Goal: Navigation & Orientation: Find specific page/section

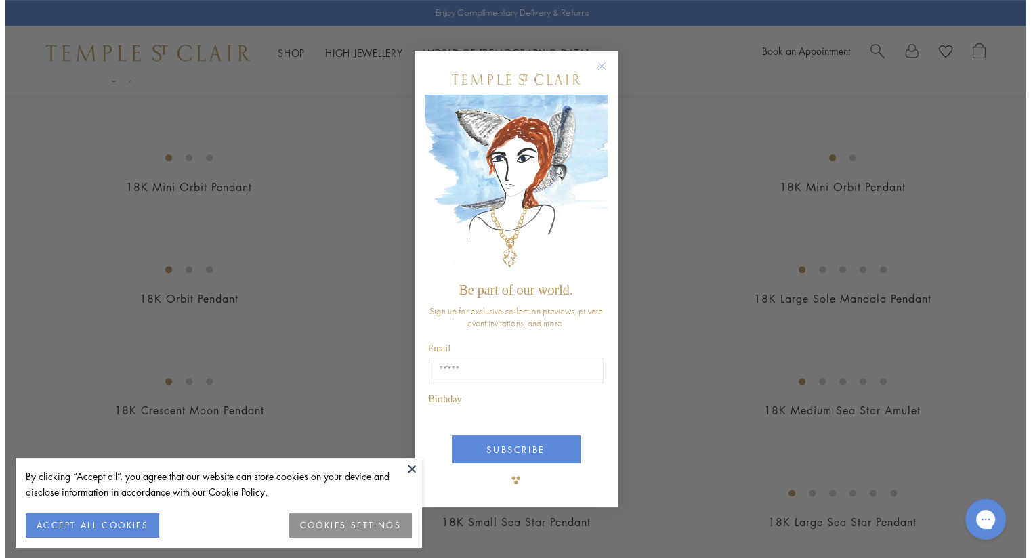
scroll to position [1637, 0]
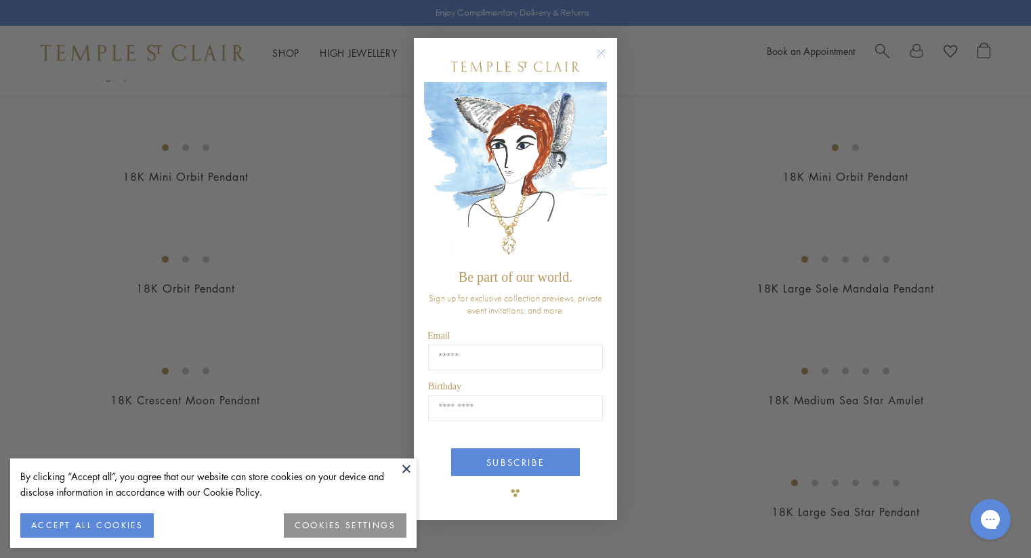
click at [598, 50] on icon "Close dialog" at bounding box center [601, 53] width 7 height 7
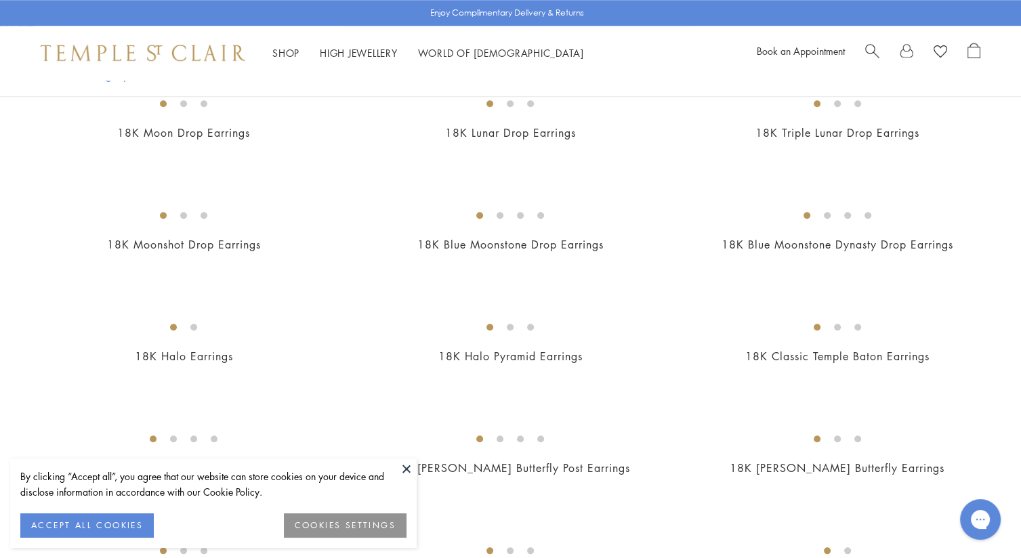
scroll to position [1288, 0]
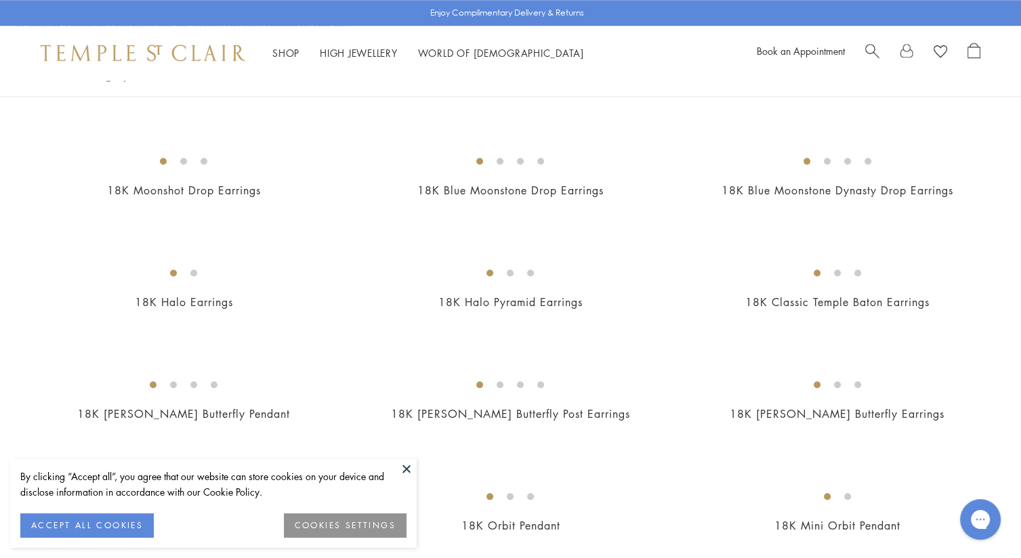
click at [407, 467] on button at bounding box center [406, 469] width 20 height 20
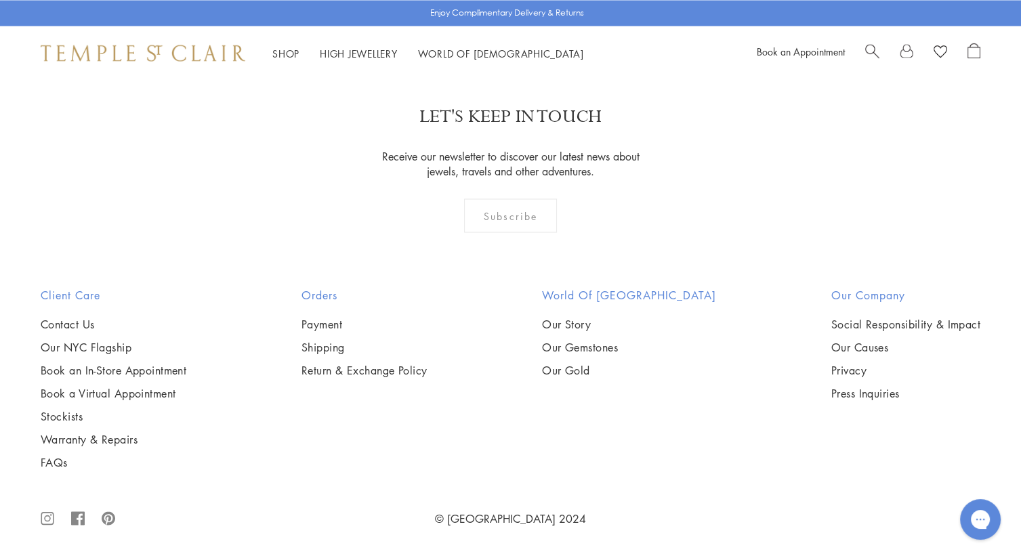
scroll to position [7116, 0]
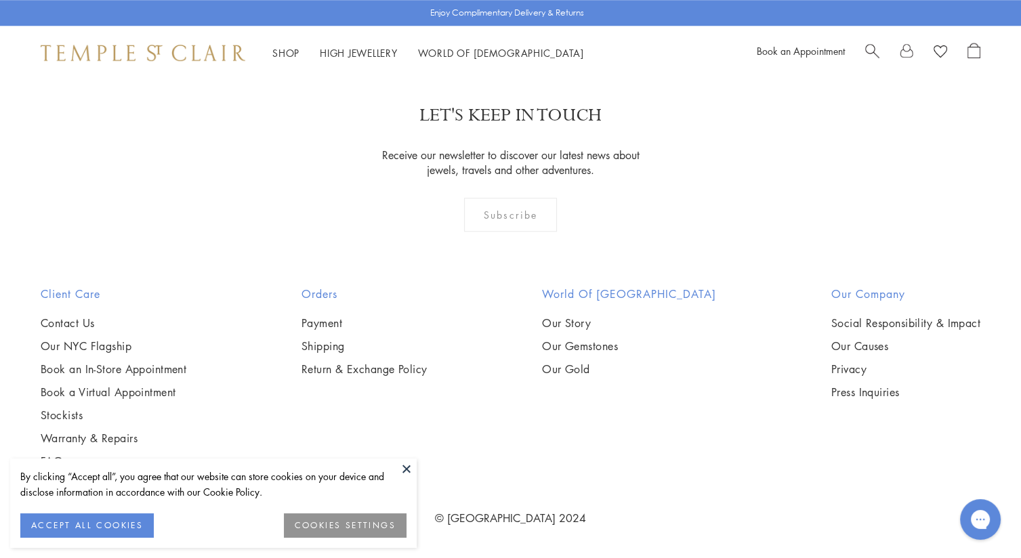
scroll to position [2304, 0]
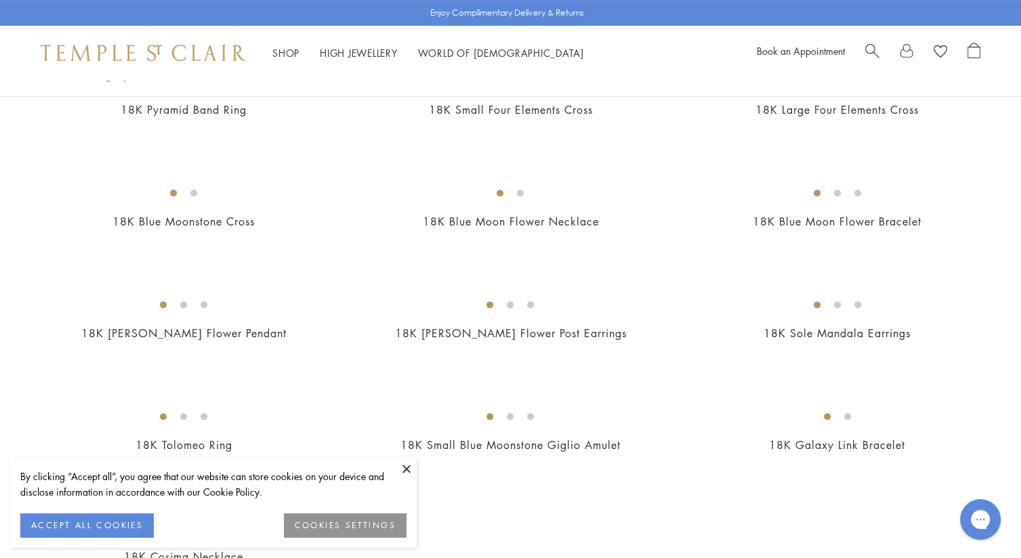
scroll to position [474, 0]
